Goal: Check status: Check status

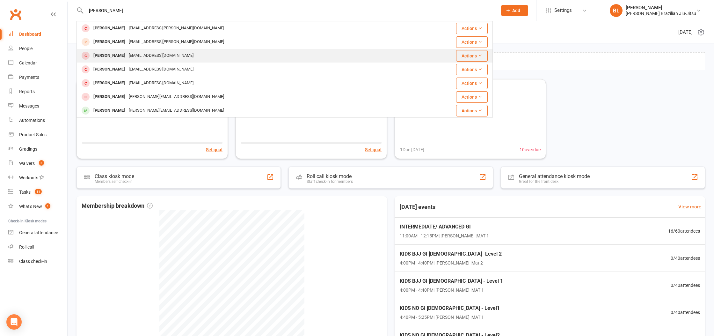
type input "[PERSON_NAME]"
click at [151, 55] on div "[EMAIL_ADDRESS][DOMAIN_NAME]" at bounding box center [161, 55] width 69 height 9
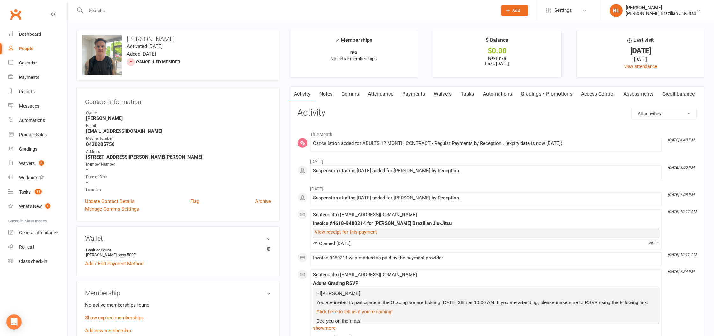
drag, startPoint x: 412, startPoint y: 88, endPoint x: 471, endPoint y: 132, distance: 73.6
click at [414, 89] on link "Payments" at bounding box center [414, 94] width 32 height 15
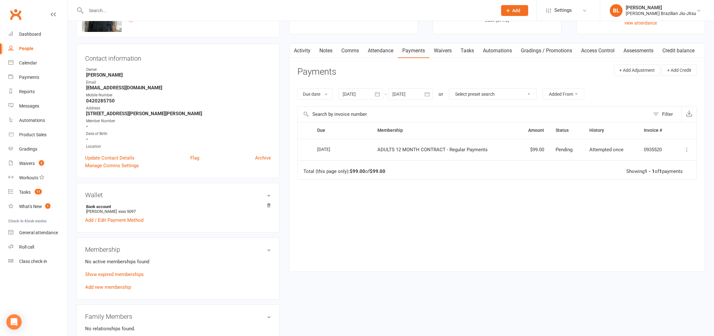
scroll to position [48, 0]
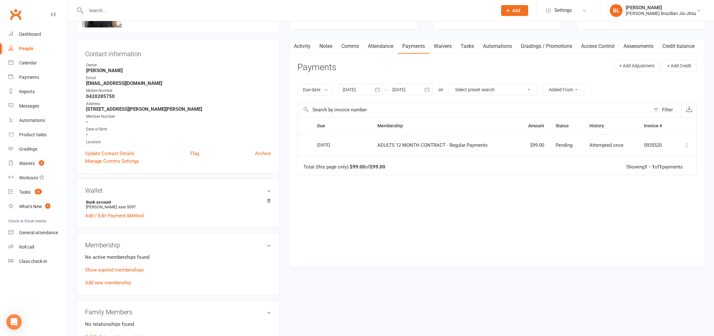
click at [401, 92] on div at bounding box center [410, 89] width 45 height 11
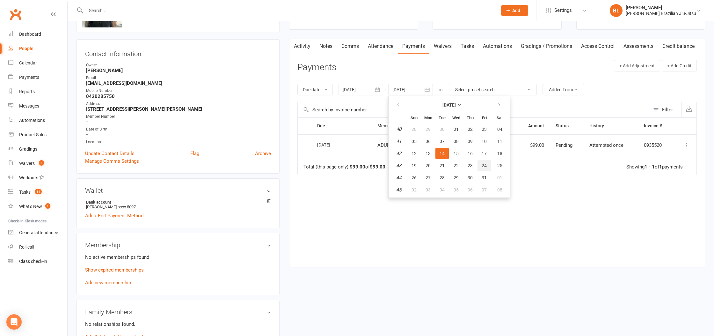
click at [484, 170] on button "24" at bounding box center [484, 165] width 13 height 11
type input "[DATE]"
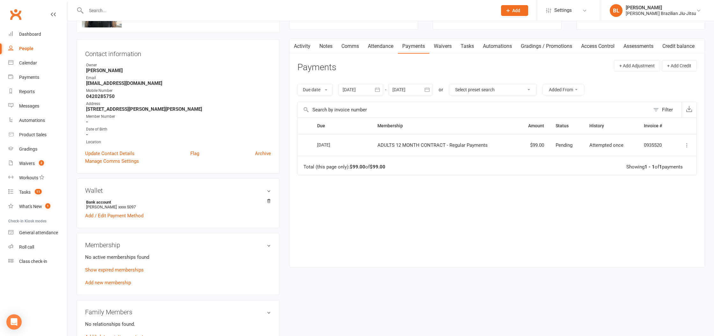
click at [363, 90] on div at bounding box center [361, 89] width 45 height 11
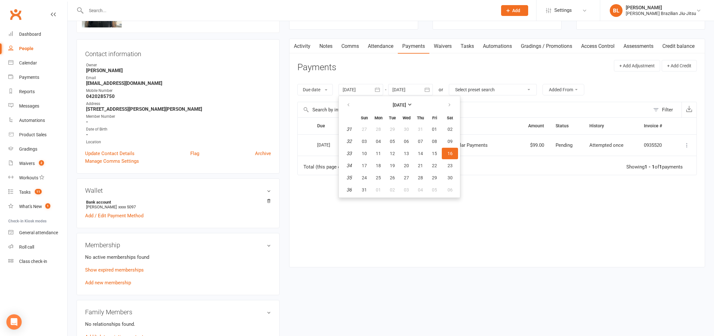
click at [413, 90] on div at bounding box center [410, 89] width 45 height 11
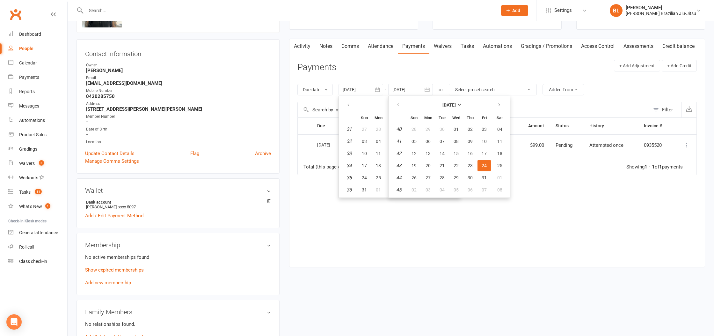
click at [565, 250] on div "Due Contact Membership Amount Status History Invoice # Select this [DATE] [PERS…" at bounding box center [496, 187] width 399 height 140
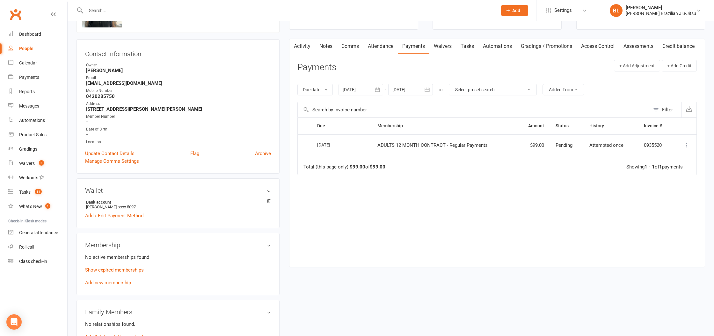
click at [387, 147] on span "ADULTS 12 MONTH CONTRACT - Regular Payments" at bounding box center [432, 145] width 110 height 6
drag, startPoint x: 384, startPoint y: 145, endPoint x: 497, endPoint y: 145, distance: 113.5
click at [497, 145] on td "ADULTS 12 MONTH CONTRACT - Regular Payments" at bounding box center [444, 145] width 145 height 22
